Goal: Task Accomplishment & Management: Use online tool/utility

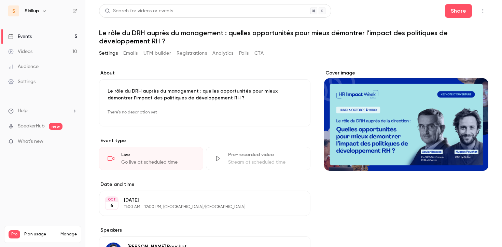
click at [41, 41] on link "Events 5" at bounding box center [42, 36] width 85 height 15
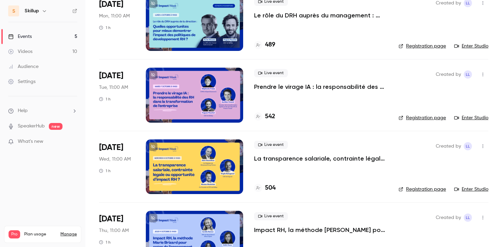
scroll to position [165, 0]
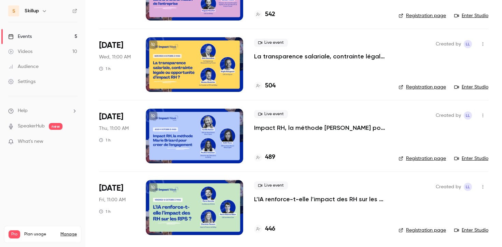
click at [281, 127] on p "Impact RH, la méthode [PERSON_NAME] pour créer de l’engagement" at bounding box center [321, 128] width 134 height 8
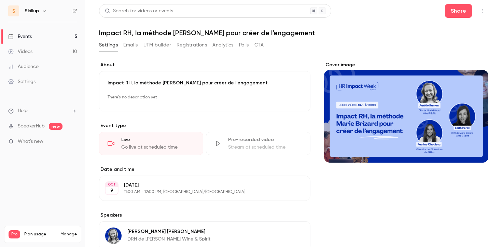
click at [483, 11] on icon "button" at bounding box center [482, 11] width 5 height 5
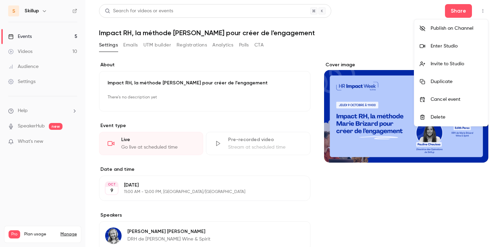
click at [459, 63] on div "Invite to Studio" at bounding box center [457, 63] width 52 height 7
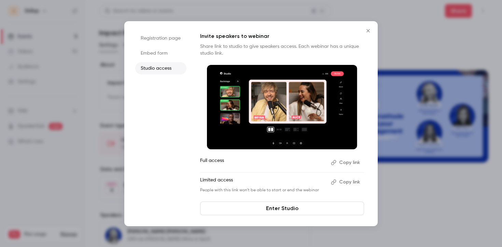
click at [345, 167] on button "Copy link" at bounding box center [346, 162] width 36 height 11
